Goal: Find specific page/section: Find specific page/section

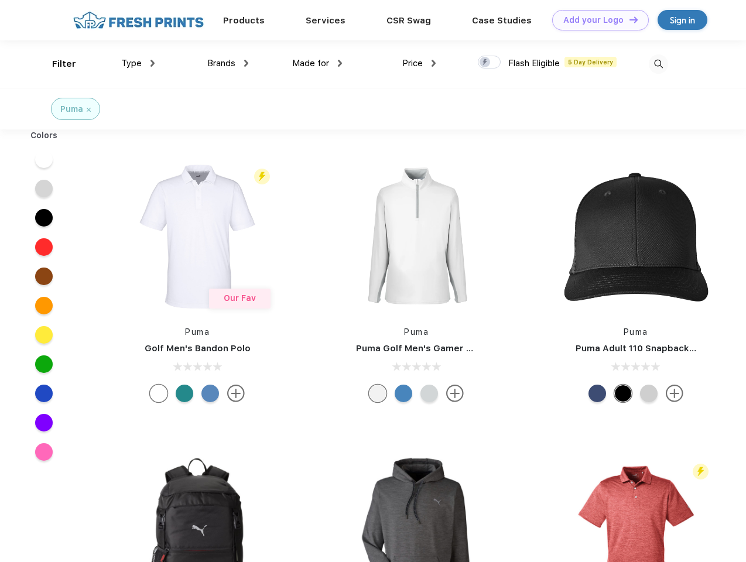
scroll to position [1, 0]
click at [596, 20] on link "Add your Logo Design Tool" at bounding box center [600, 20] width 97 height 20
click at [0, 0] on div "Design Tool" at bounding box center [0, 0] width 0 height 0
click at [628, 19] on link "Add your Logo Design Tool" at bounding box center [600, 20] width 97 height 20
click at [56, 64] on div "Filter" at bounding box center [64, 63] width 24 height 13
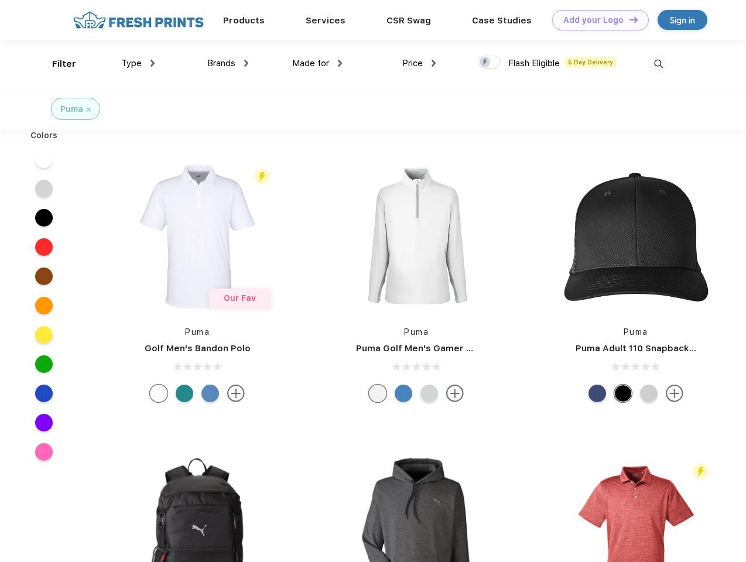
click at [138, 63] on span "Type" at bounding box center [131, 63] width 20 height 11
click at [228, 63] on span "Brands" at bounding box center [221, 63] width 28 height 11
click at [317, 63] on span "Made for" at bounding box center [310, 63] width 37 height 11
click at [419, 63] on span "Price" at bounding box center [412, 63] width 20 height 11
click at [489, 63] on div at bounding box center [489, 62] width 23 height 13
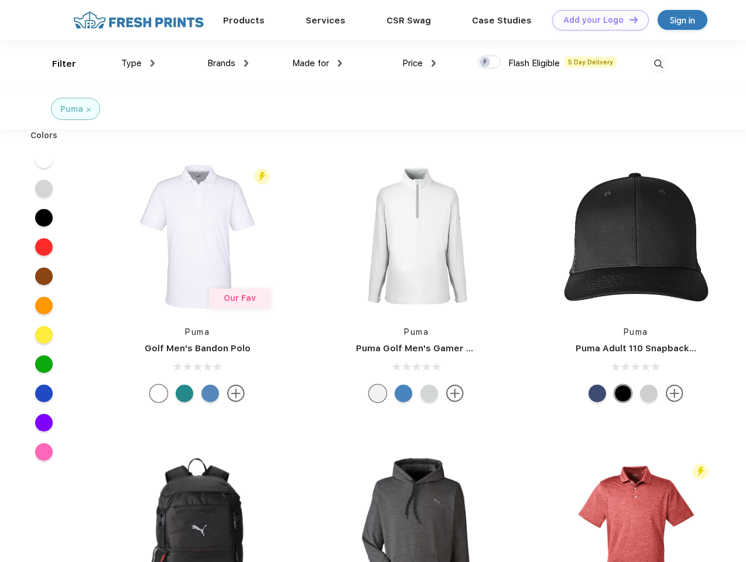
click at [485, 63] on input "checkbox" at bounding box center [482, 59] width 8 height 8
click at [658, 64] on img at bounding box center [658, 63] width 19 height 19
